Goal: Check status

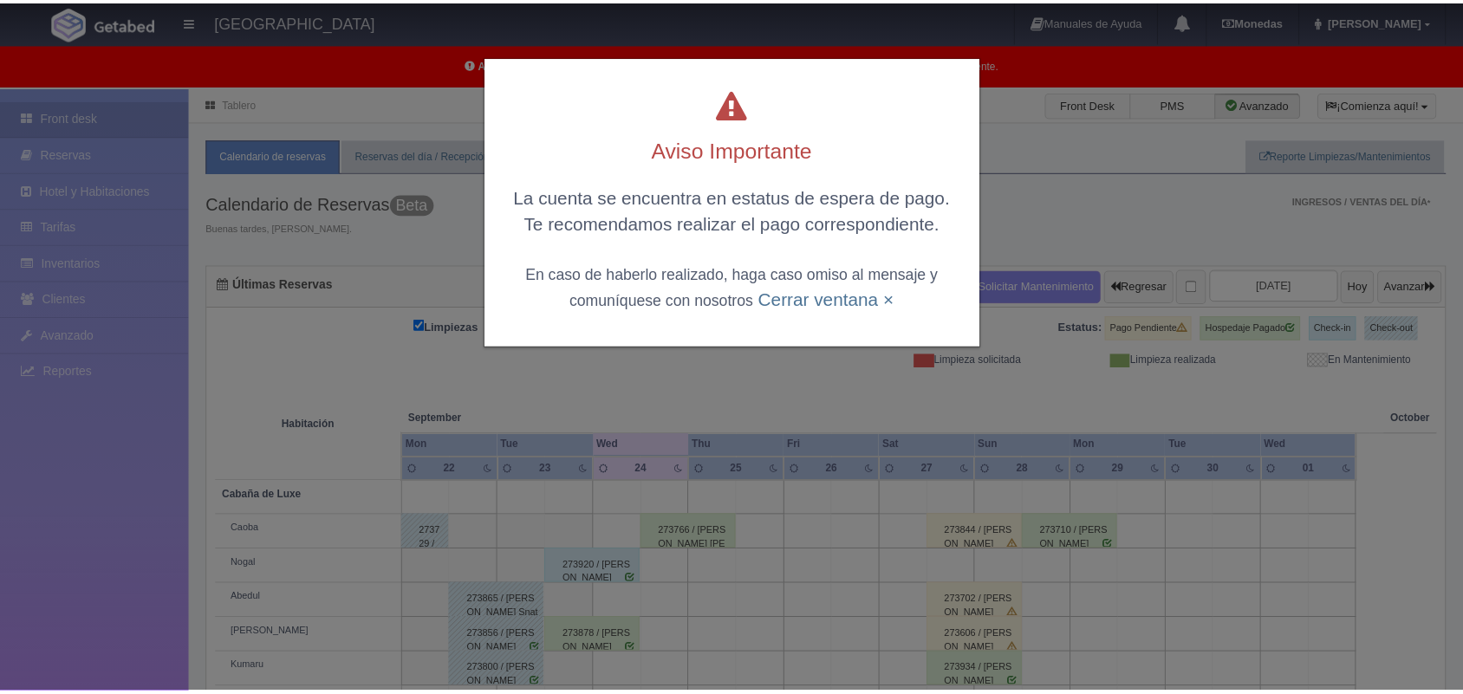
scroll to position [240, 0]
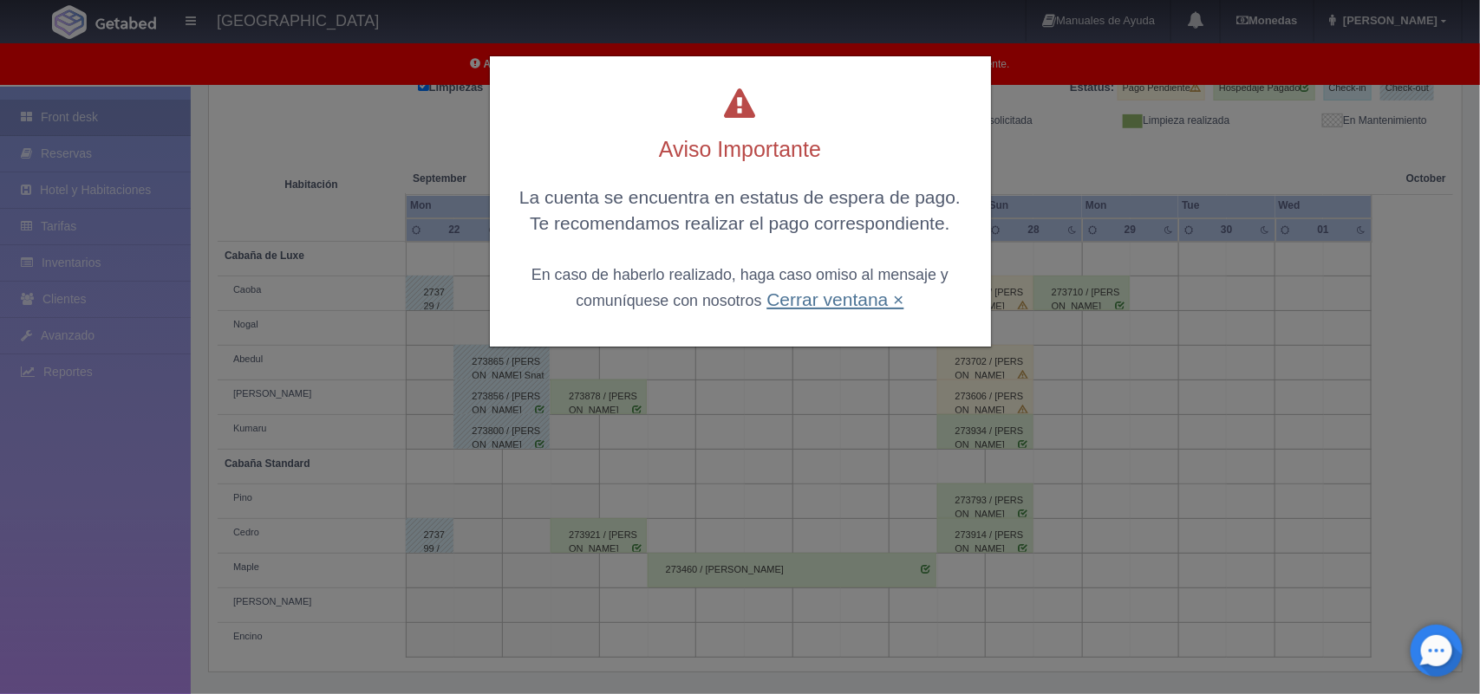
click at [846, 292] on link "Cerrar ventana ×" at bounding box center [834, 299] width 137 height 20
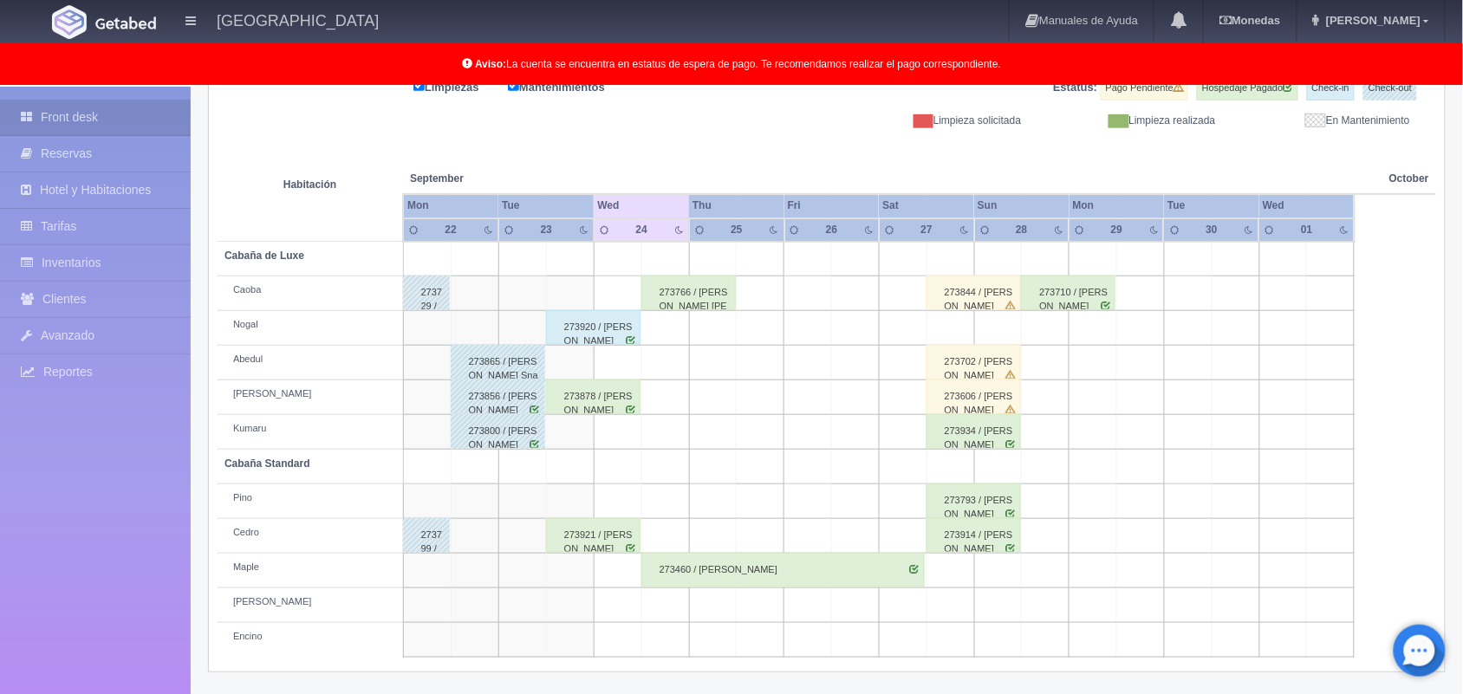
click at [984, 403] on div "273606 / [PERSON_NAME]" at bounding box center [974, 397] width 94 height 35
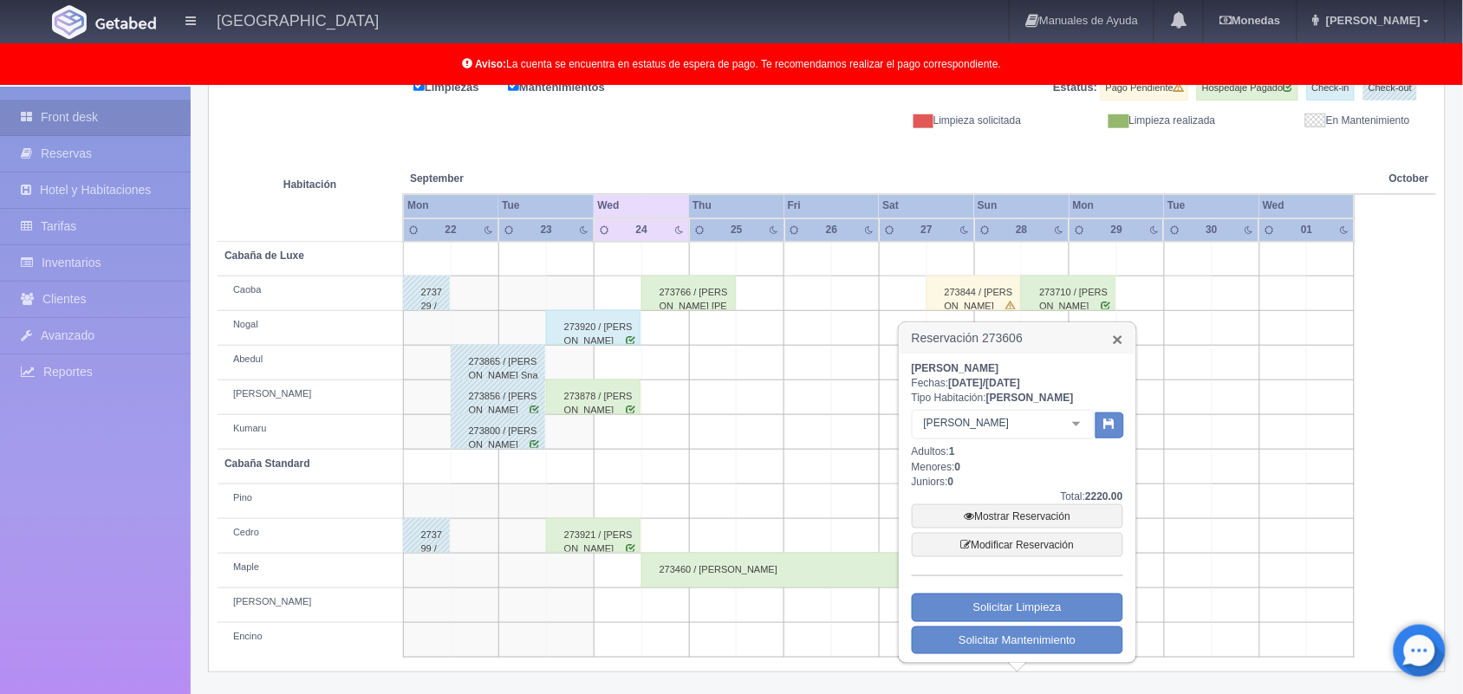
click at [1113, 344] on link "×" at bounding box center [1118, 339] width 10 height 18
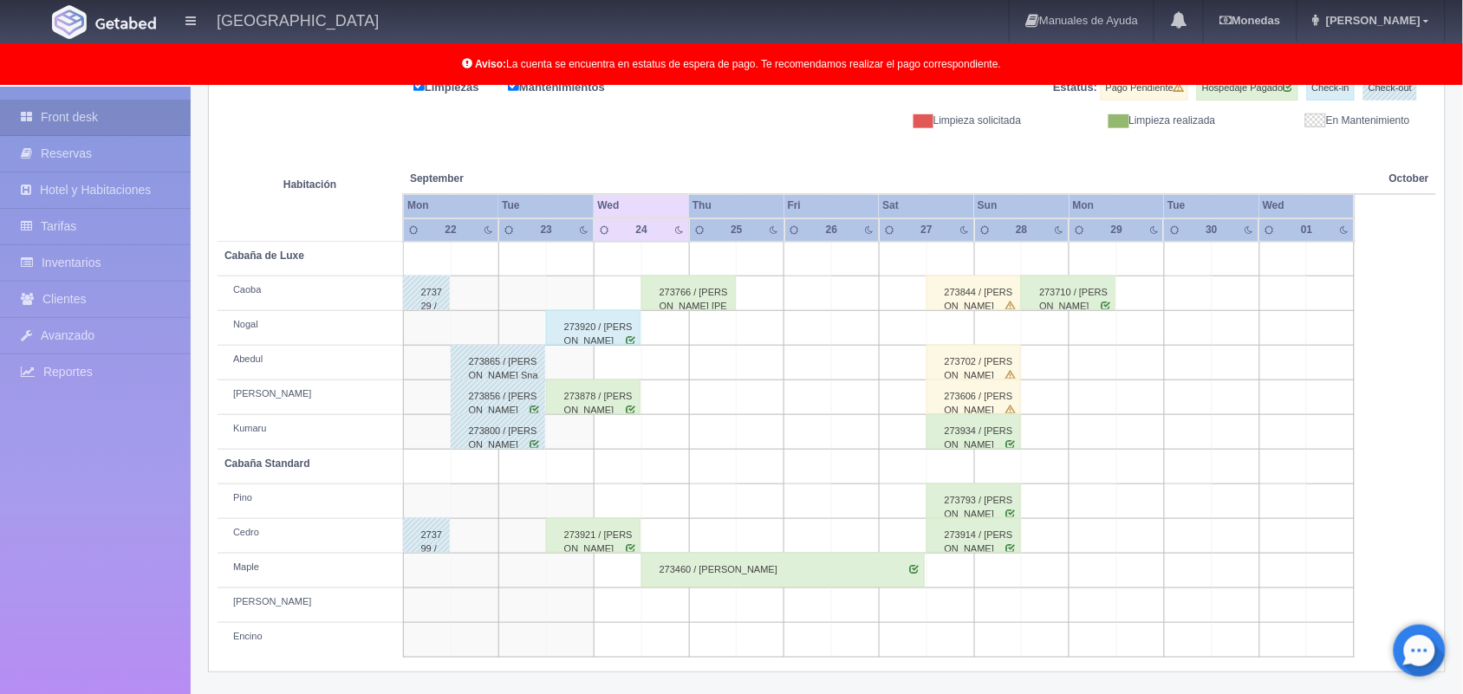
click at [920, 568] on div "273460 / [PERSON_NAME]" at bounding box center [782, 570] width 283 height 35
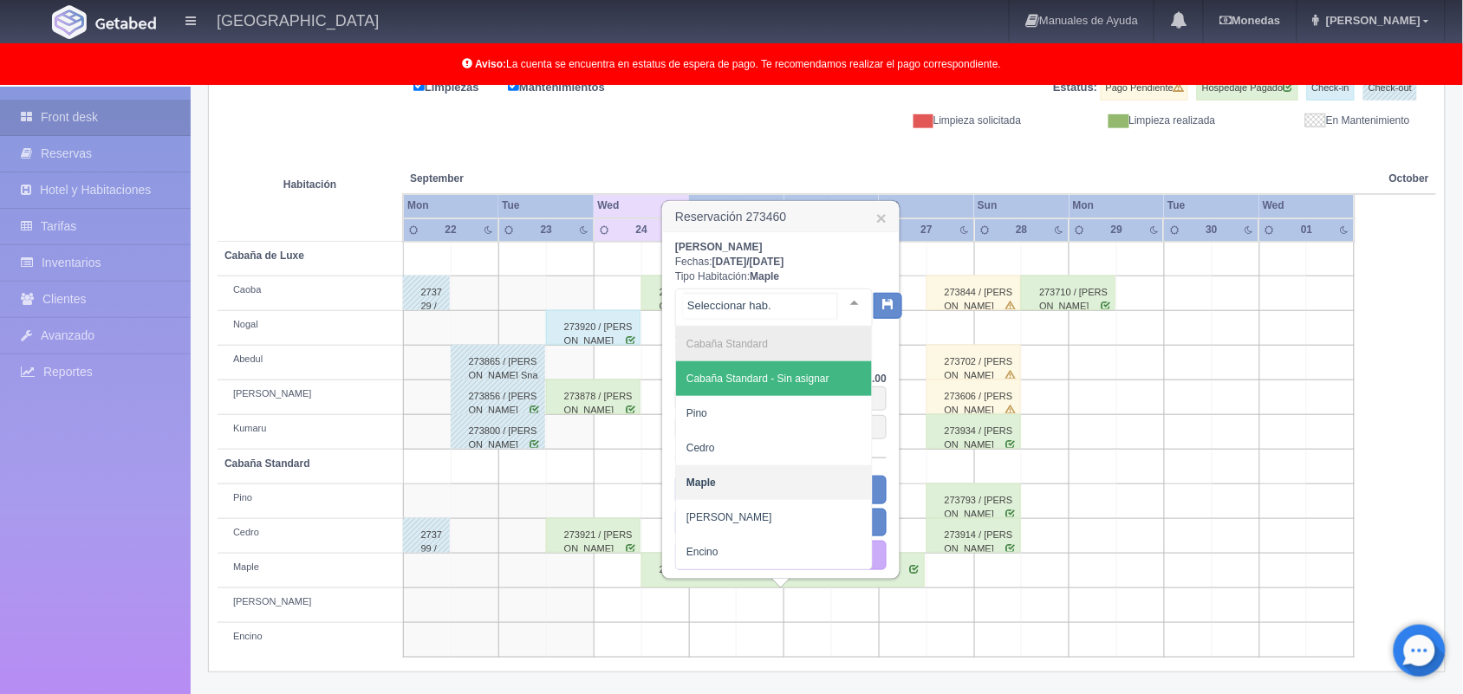
click at [837, 303] on div at bounding box center [854, 302] width 35 height 26
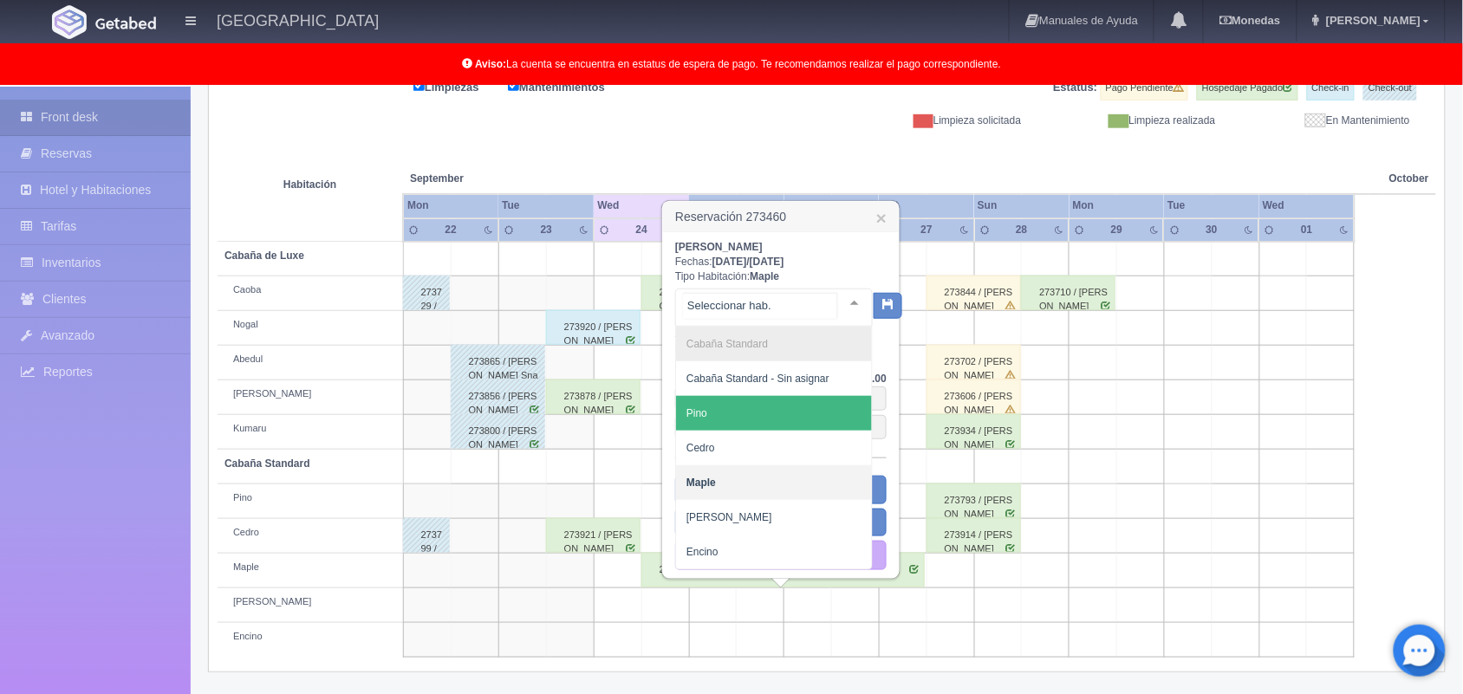
click at [789, 405] on span "Pino" at bounding box center [774, 413] width 196 height 35
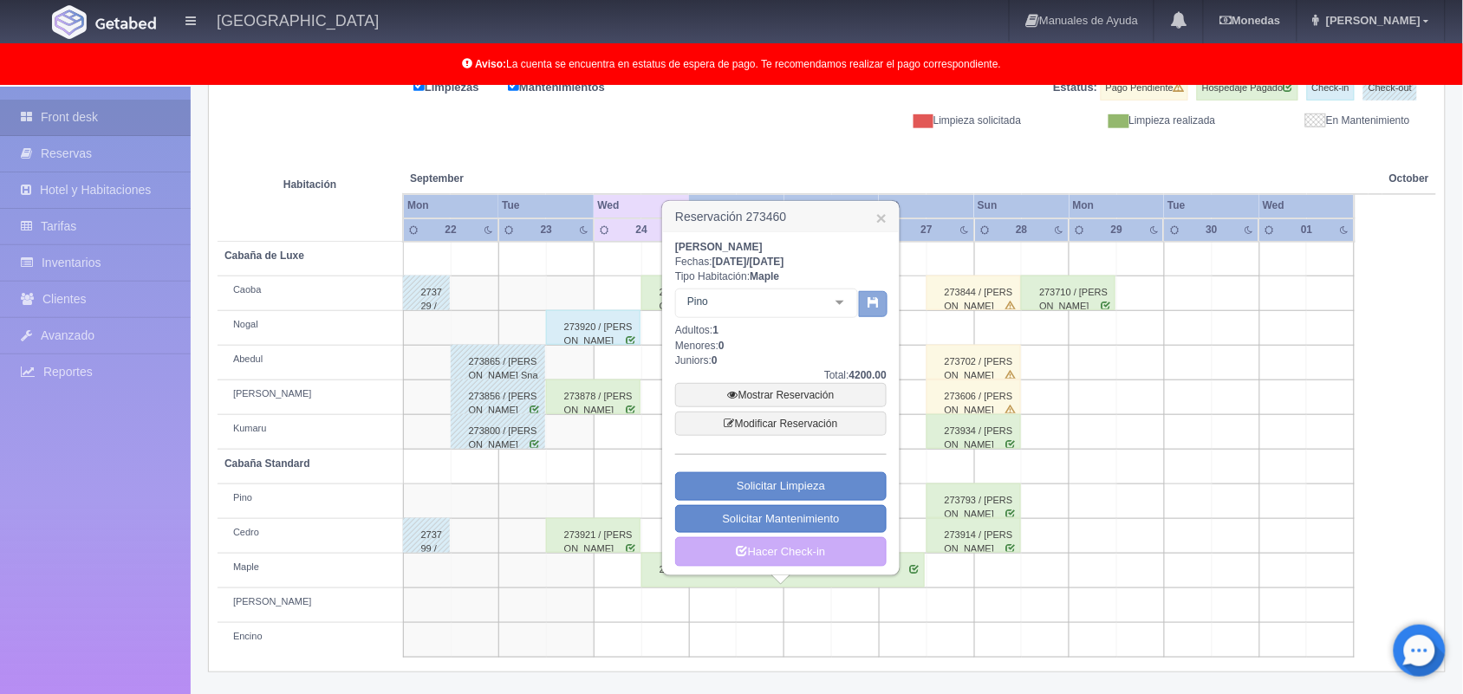
click at [868, 299] on icon "button" at bounding box center [873, 301] width 11 height 11
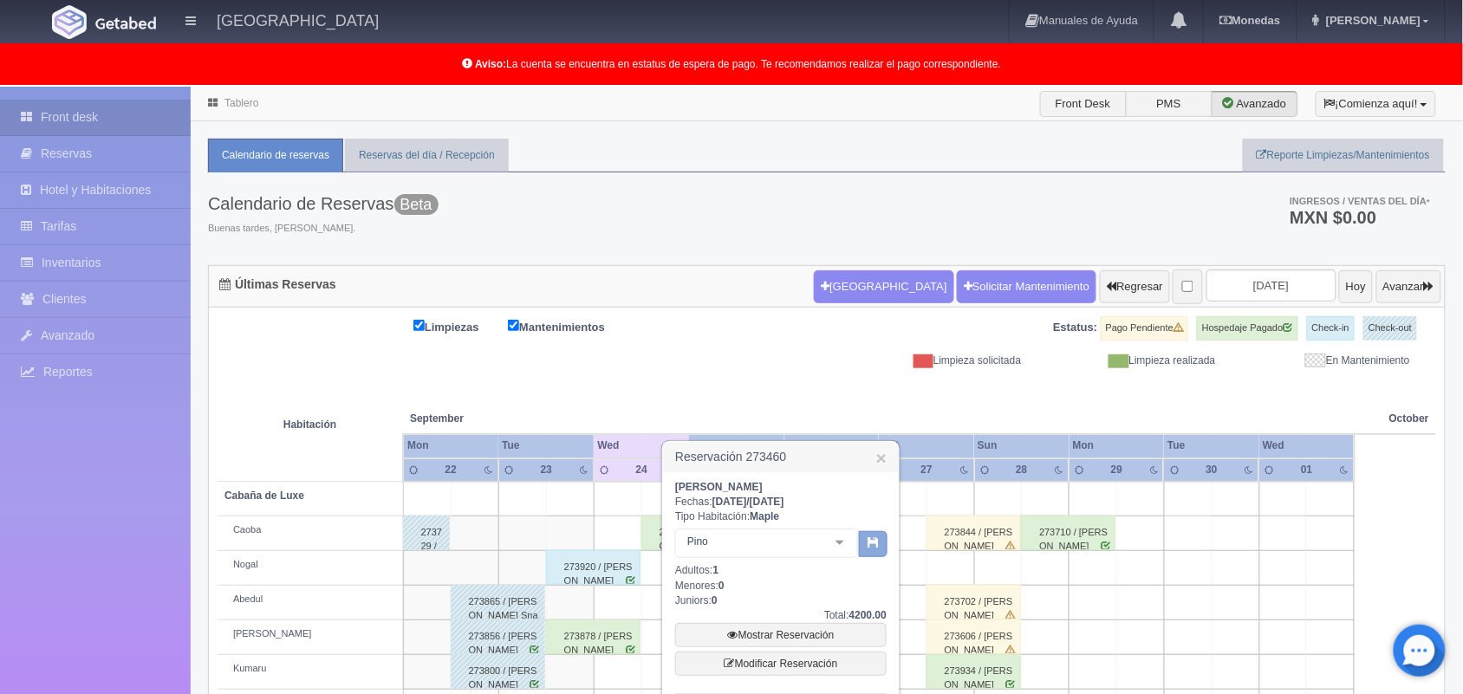
scroll to position [241, 0]
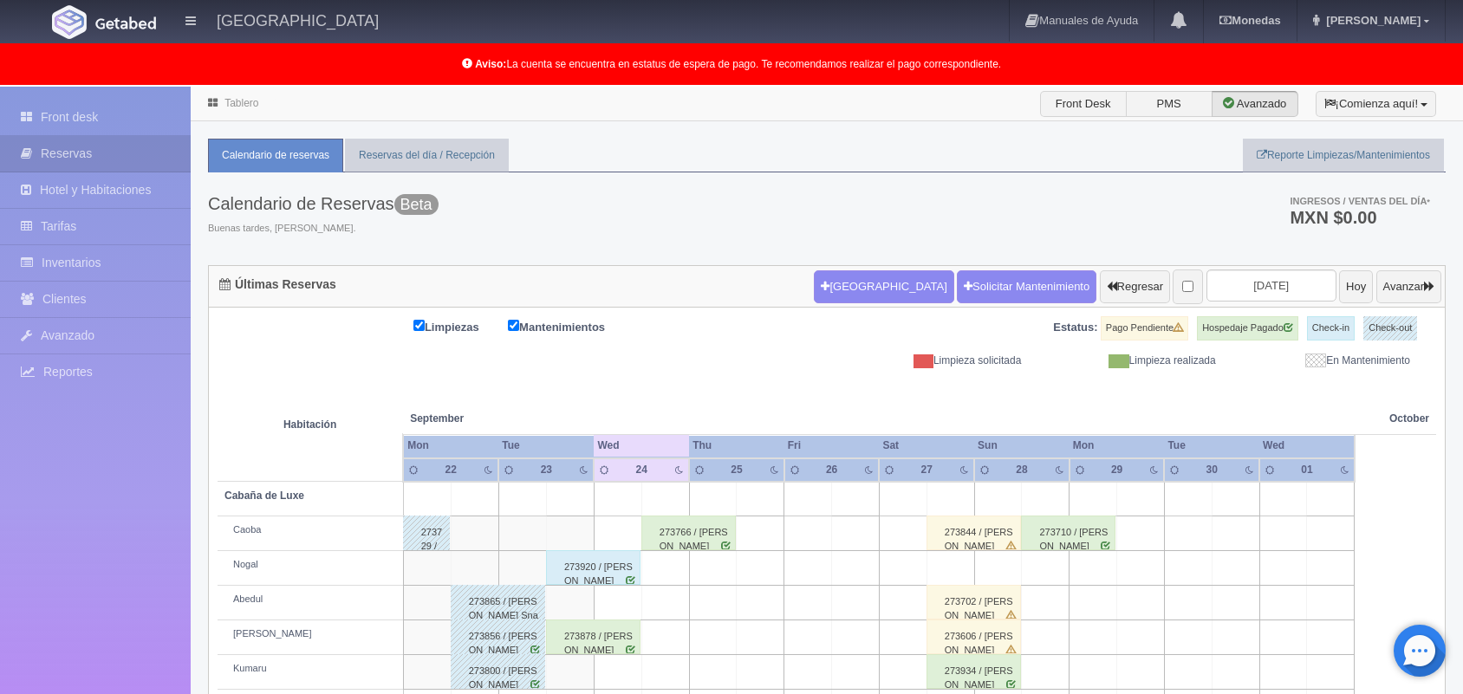
scroll to position [241, 0]
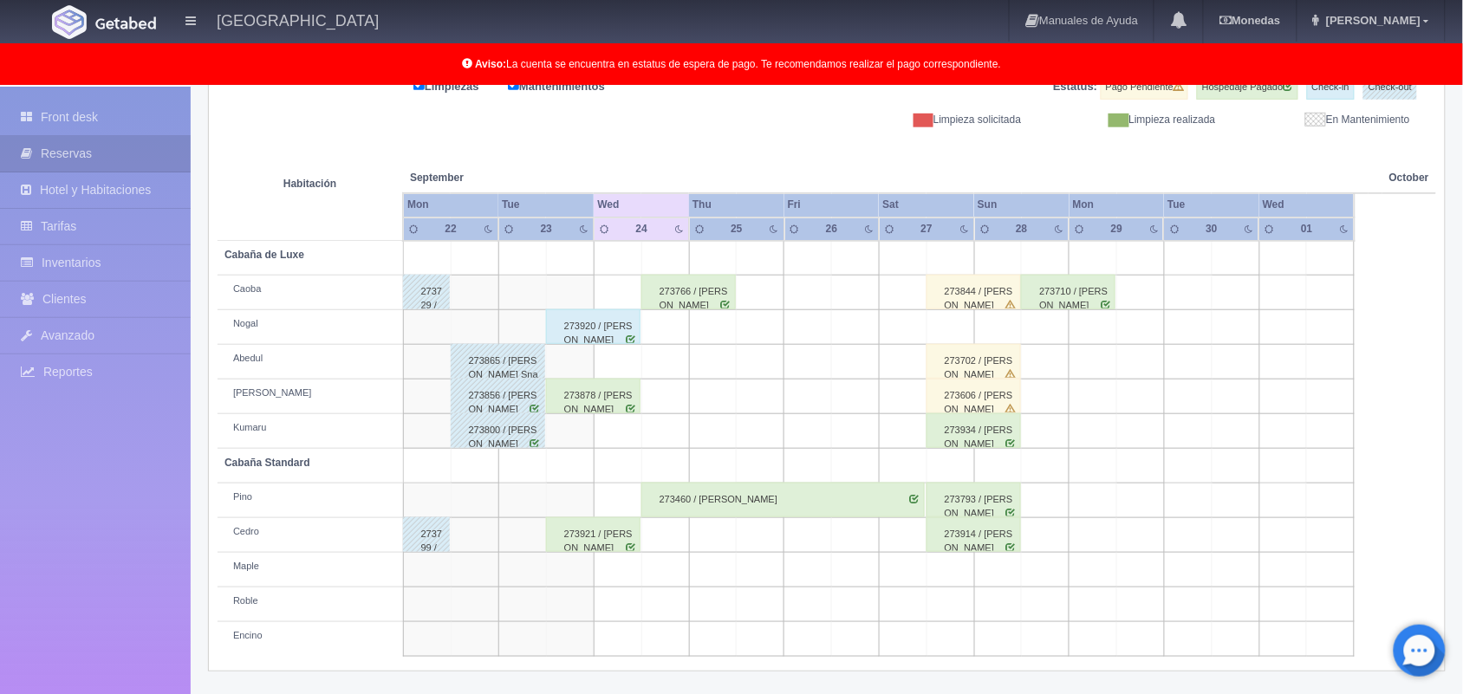
click at [700, 292] on div "273766 / [PERSON_NAME]" at bounding box center [688, 292] width 94 height 35
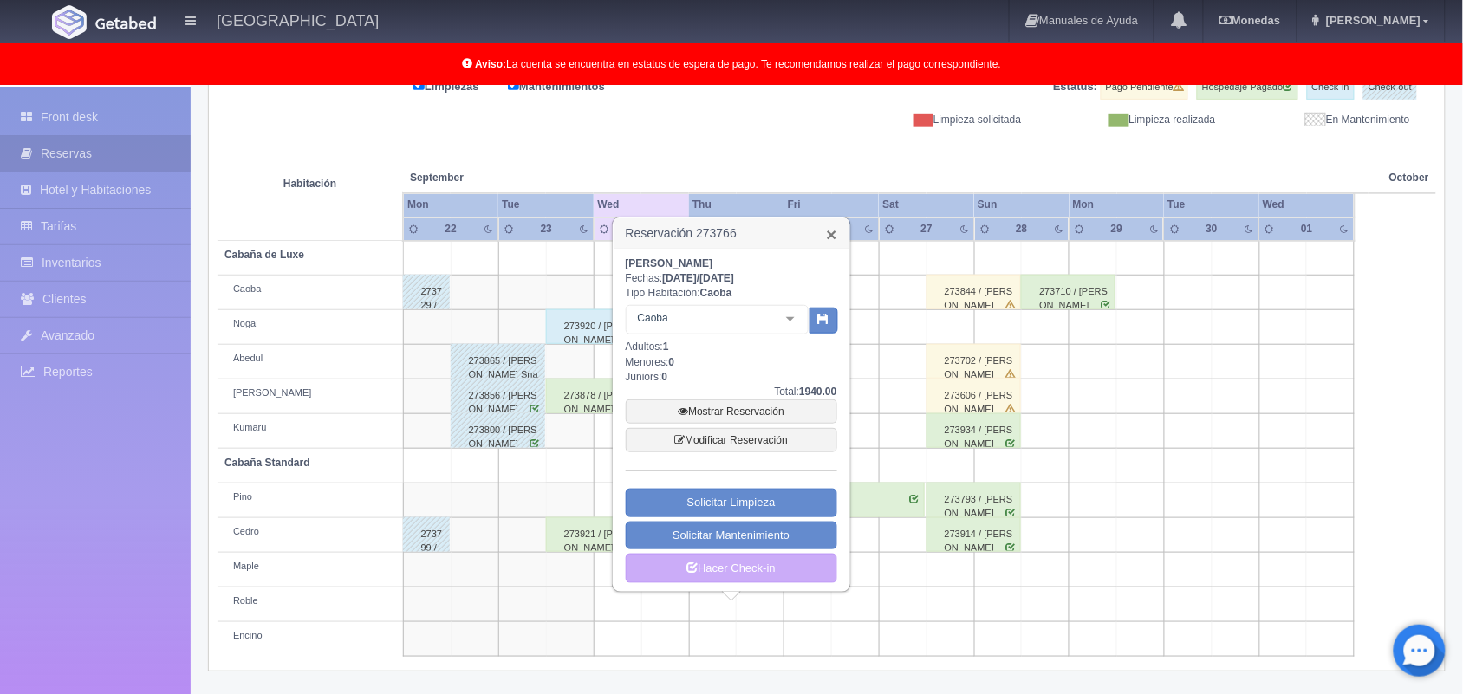
click at [826, 236] on link "×" at bounding box center [831, 234] width 10 height 18
